Goal: Information Seeking & Learning: Learn about a topic

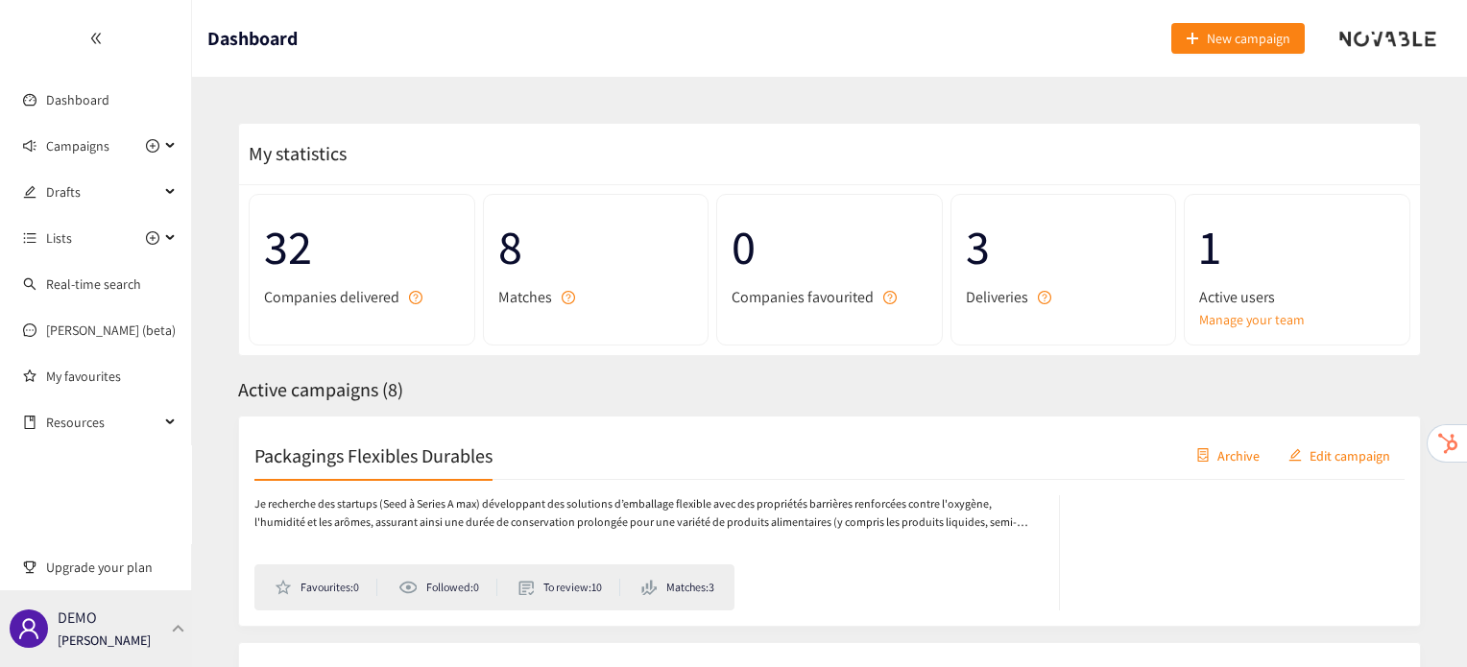
click at [171, 645] on div "DEMO [PERSON_NAME]" at bounding box center [96, 629] width 192 height 77
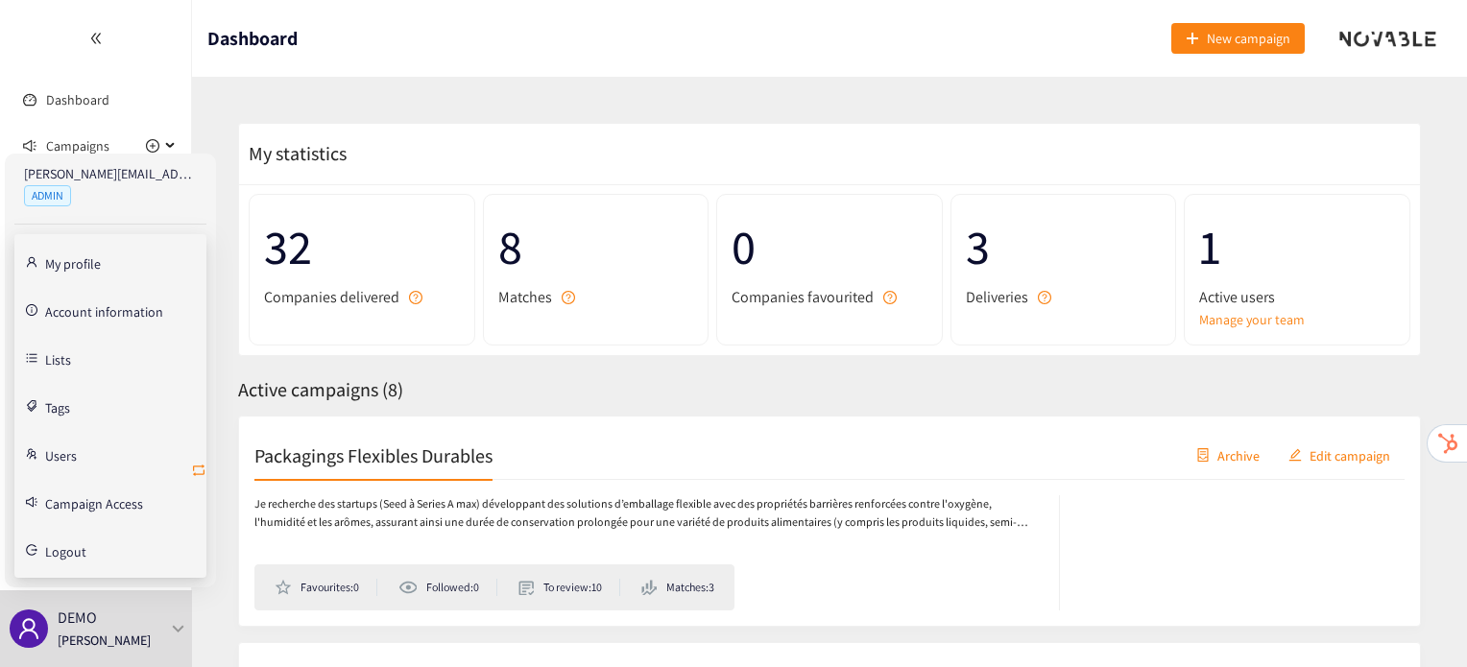
click at [203, 465] on icon "retweet" at bounding box center [199, 471] width 12 height 12
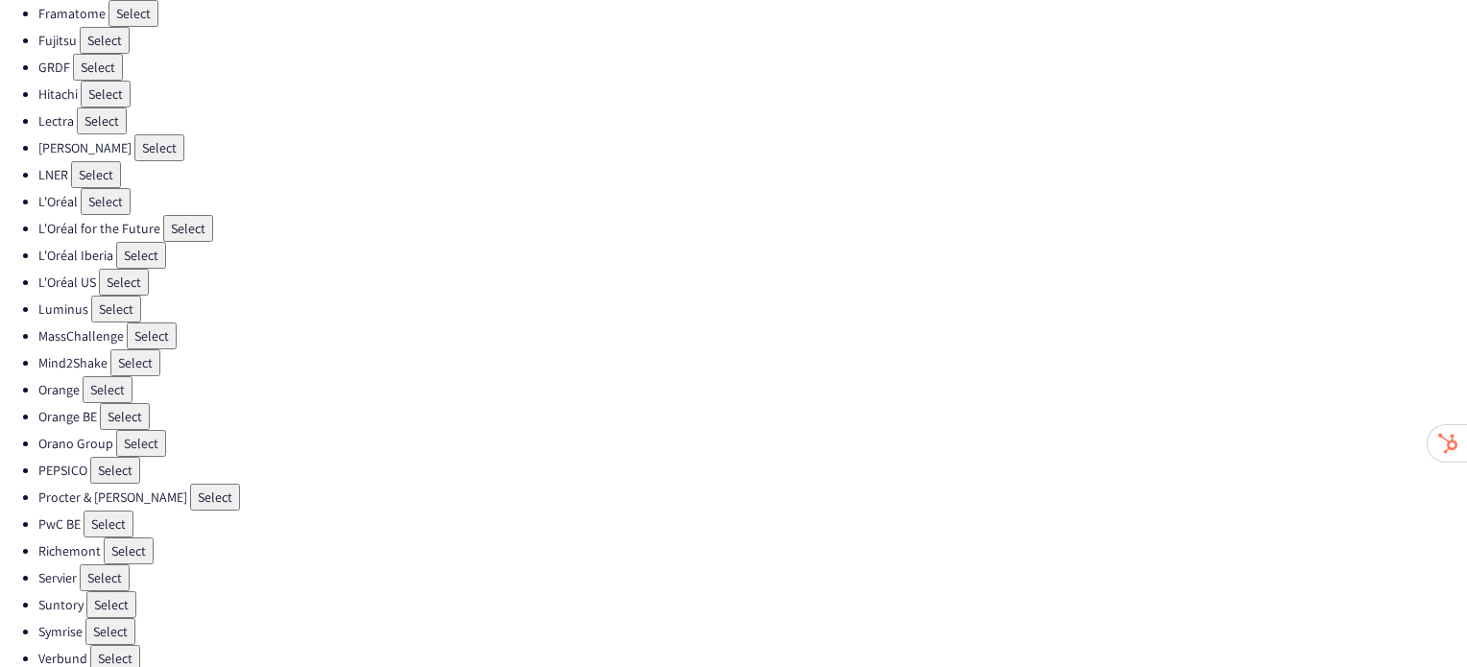
scroll to position [543, 0]
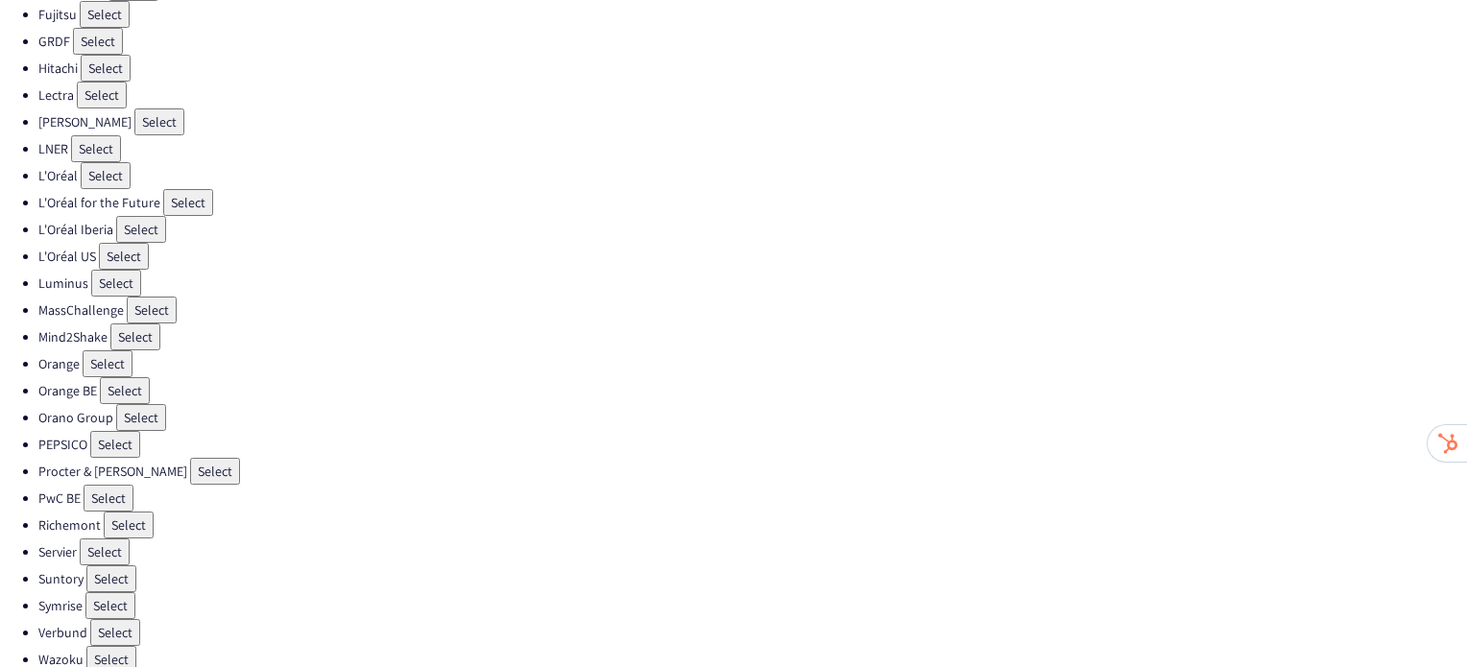
click at [118, 431] on button "Select" at bounding box center [115, 444] width 50 height 27
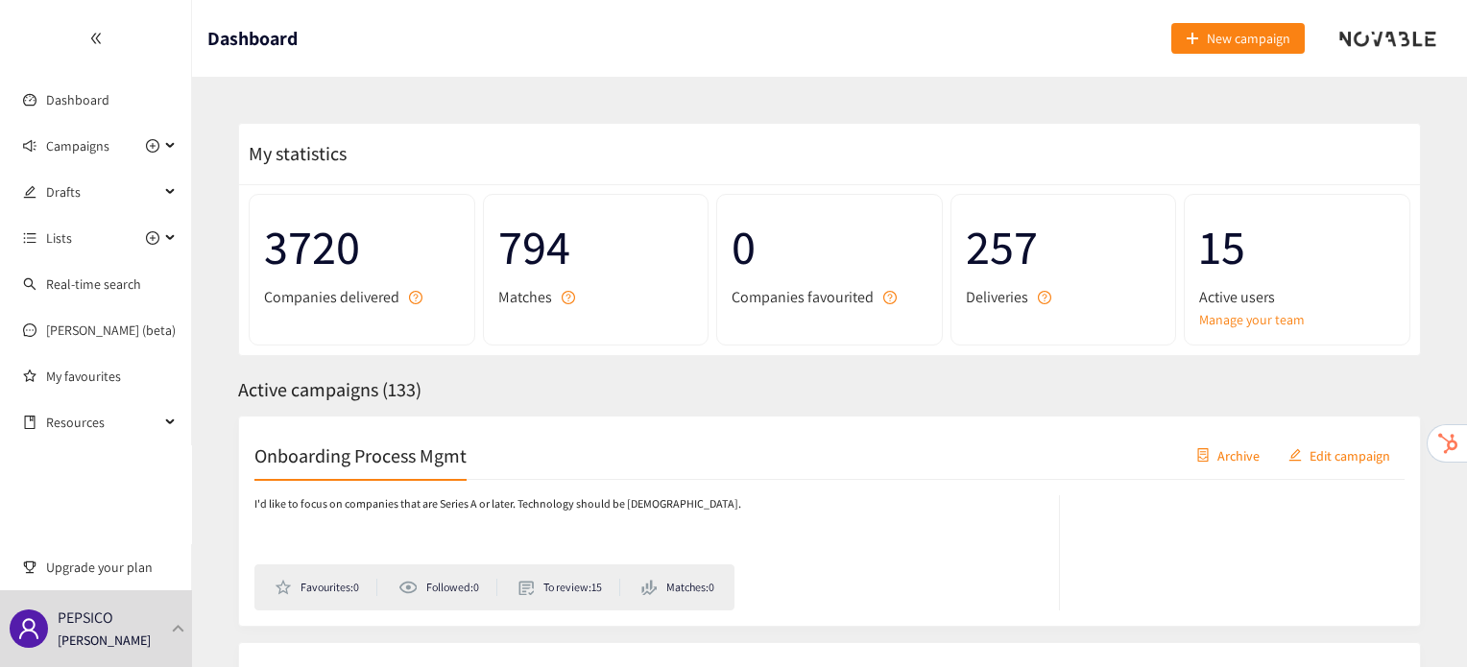
scroll to position [50, 0]
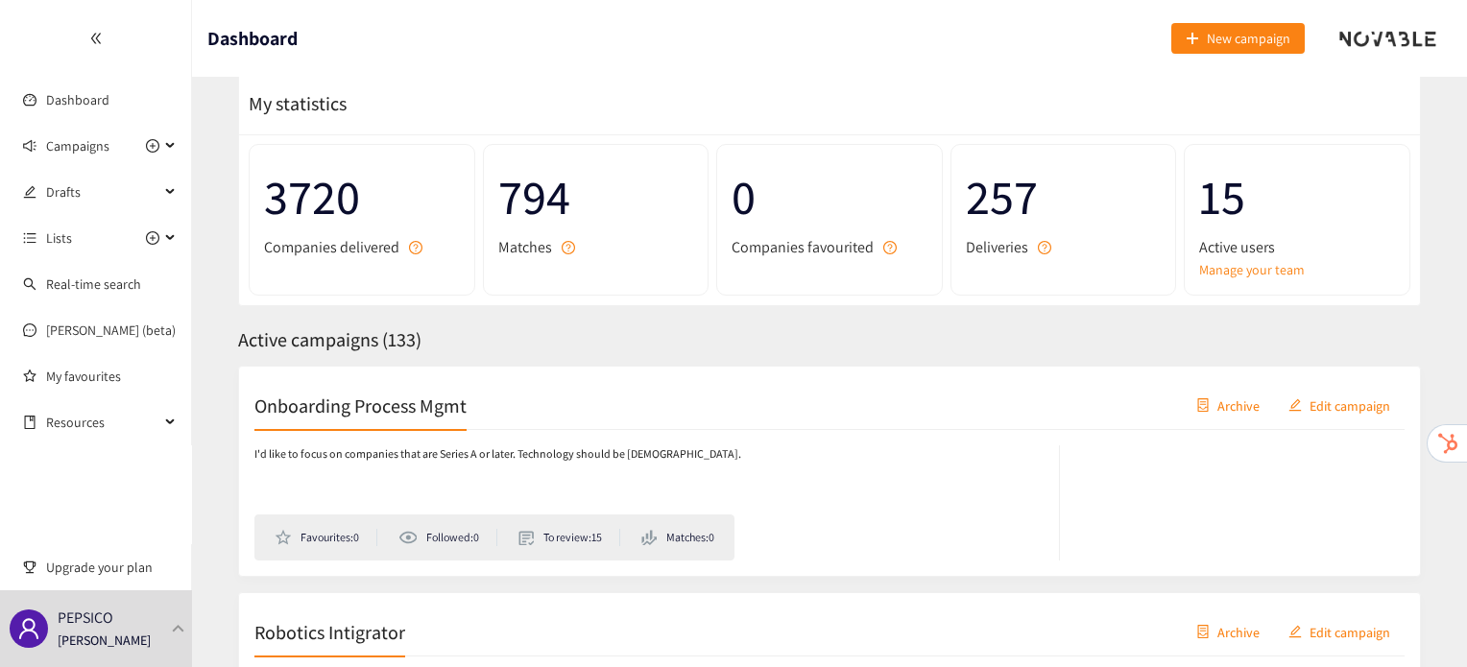
click at [412, 405] on h2 "Onboarding Process Mgmt" at bounding box center [360, 405] width 212 height 27
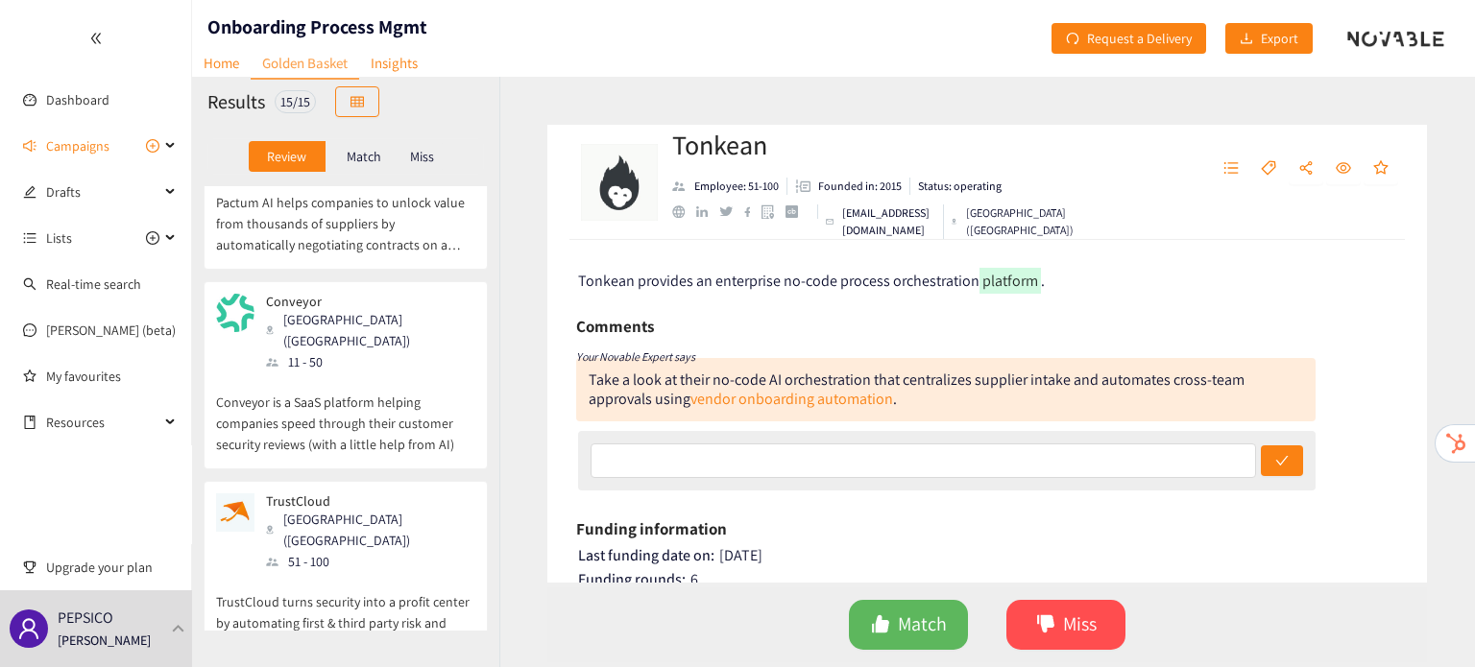
scroll to position [2122, 0]
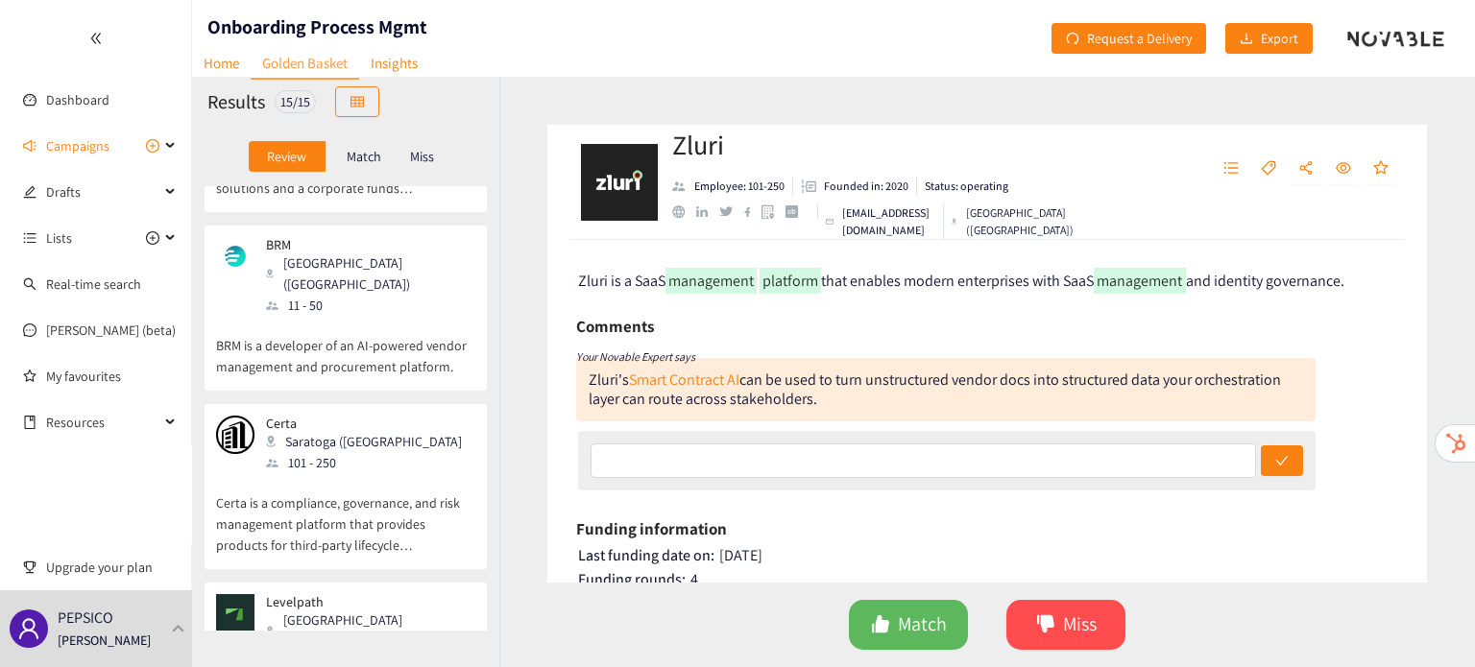
scroll to position [716, 0]
click at [371, 475] on p "Certa is a compliance, governance, and risk management platform that provides p…" at bounding box center [345, 516] width 259 height 83
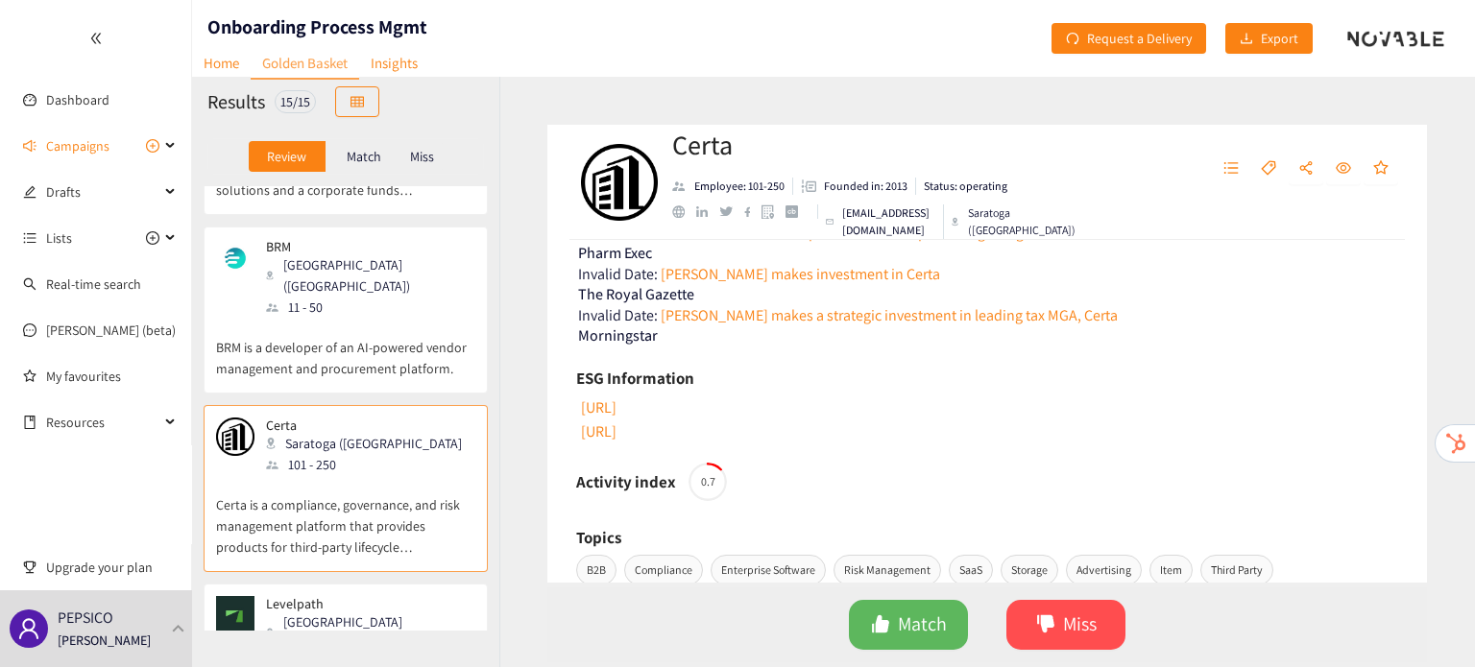
scroll to position [764, 0]
click at [616, 421] on link "[URL]" at bounding box center [597, 410] width 38 height 20
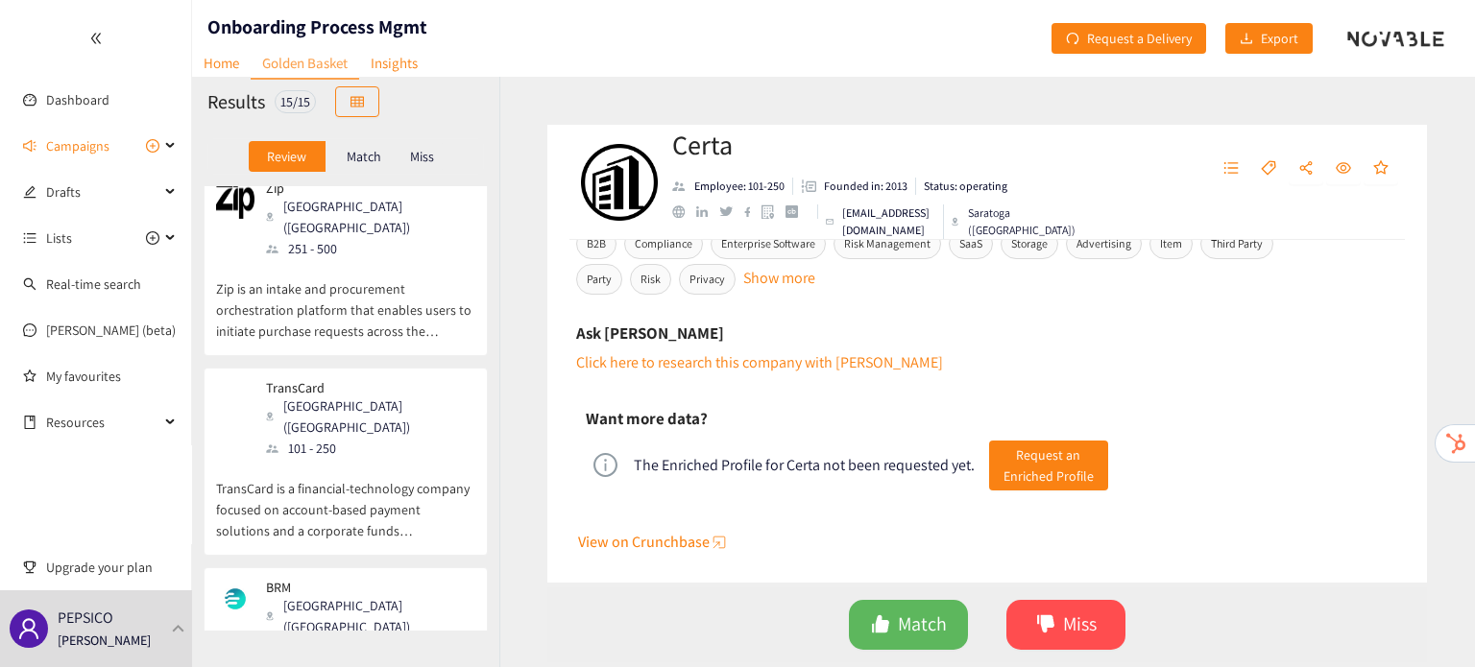
scroll to position [0, 0]
